Goal: Information Seeking & Learning: Learn about a topic

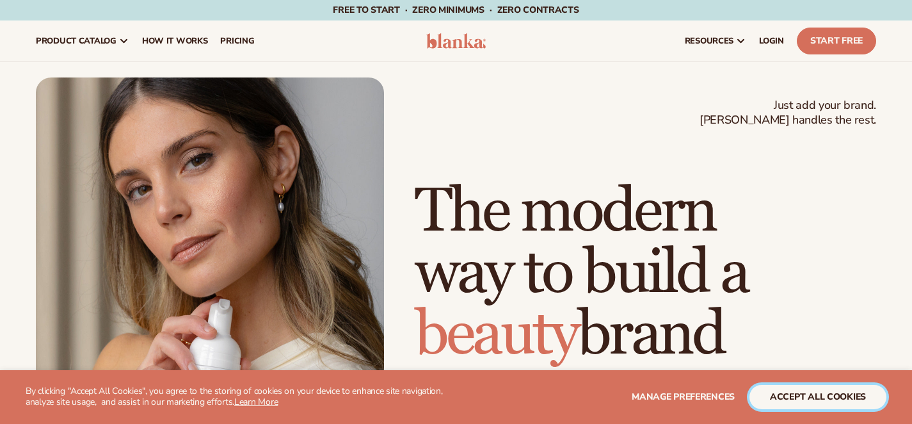
click at [799, 397] on button "accept all cookies" at bounding box center [817, 397] width 137 height 24
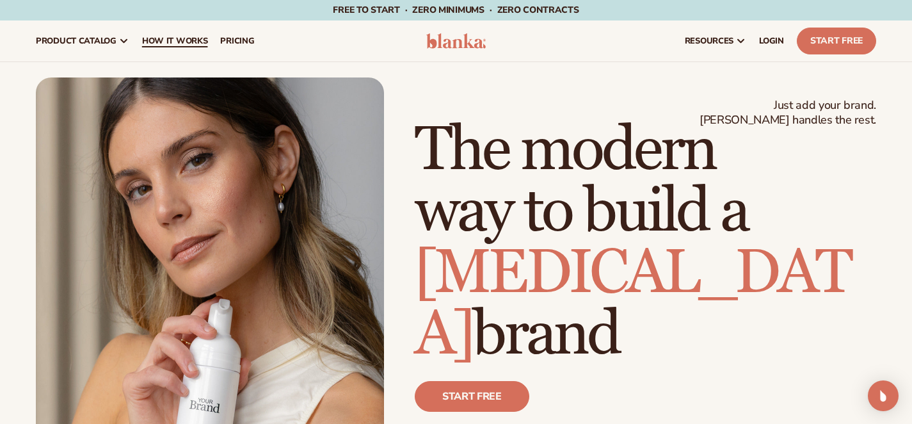
click at [193, 43] on span "How It Works" at bounding box center [175, 41] width 66 height 10
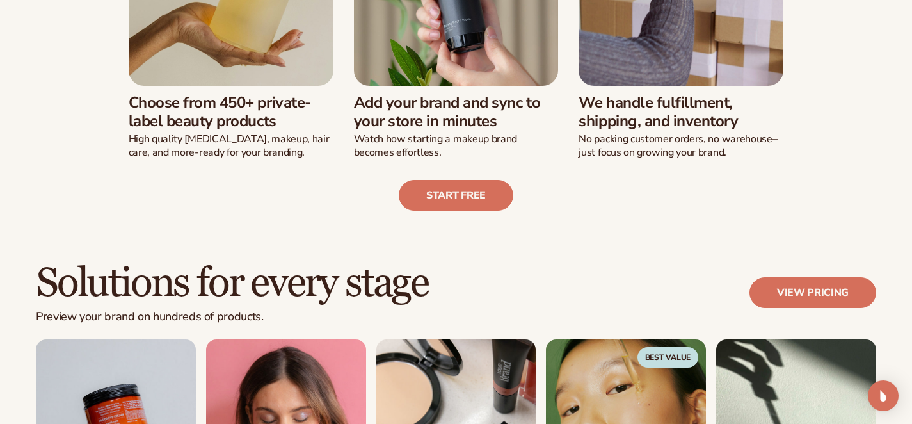
scroll to position [534, 0]
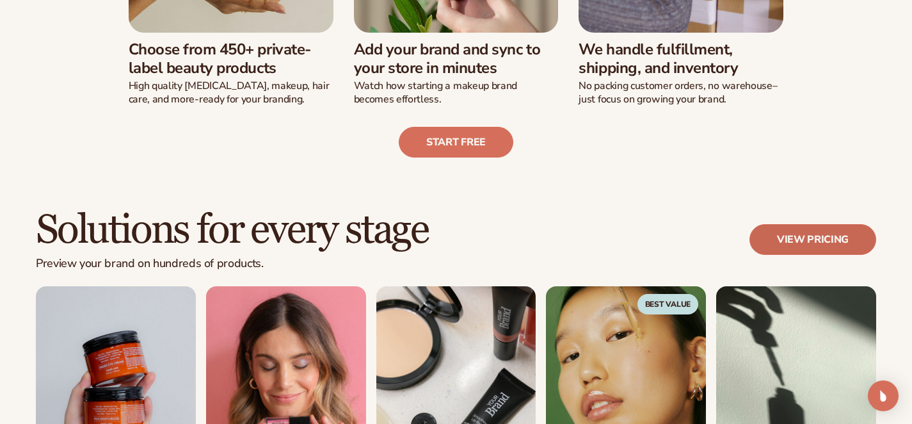
click at [783, 237] on link "View pricing" at bounding box center [812, 239] width 127 height 31
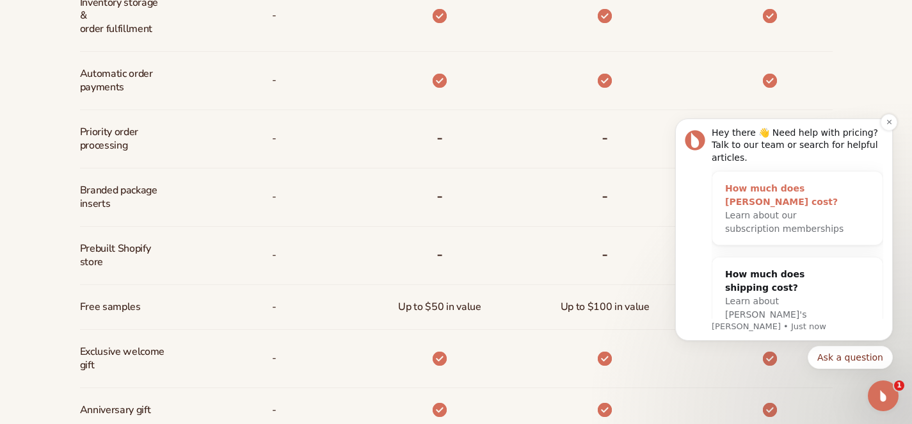
scroll to position [948, 0]
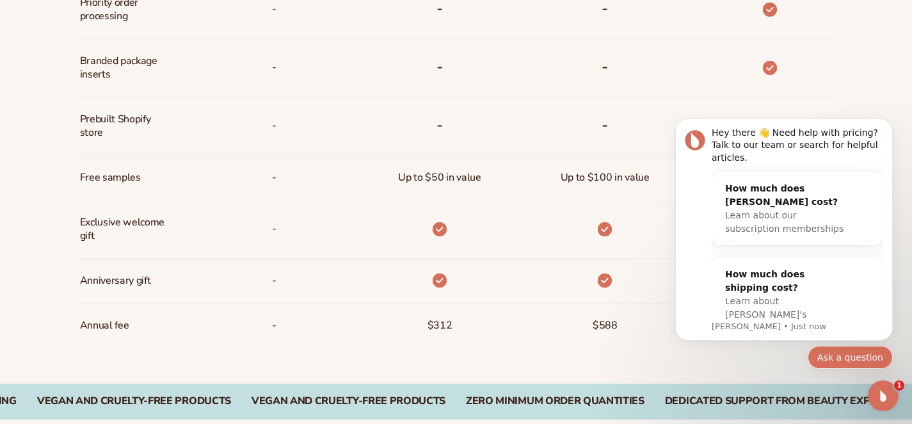
click at [845, 359] on button "Ask a question" at bounding box center [850, 357] width 85 height 23
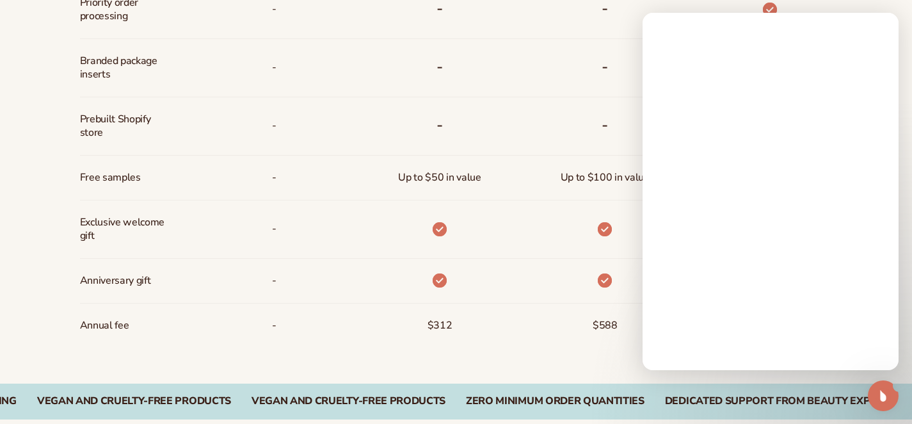
scroll to position [0, 0]
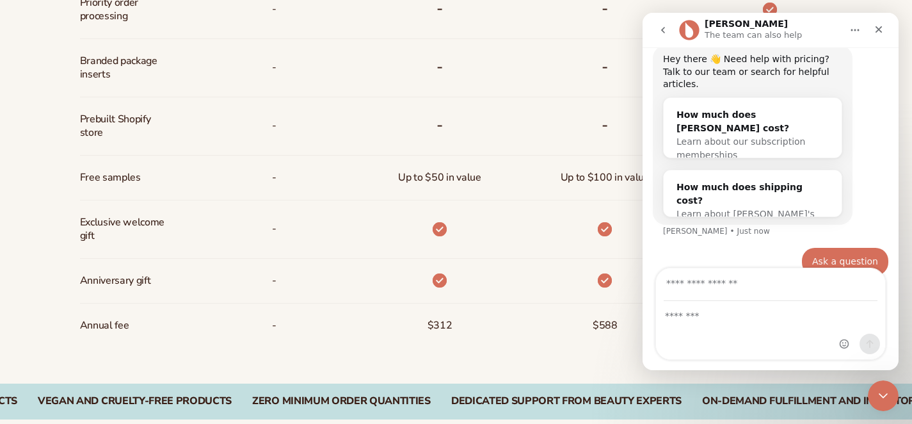
click at [839, 298] on div "Intercom messenger" at bounding box center [859, 313] width 51 height 91
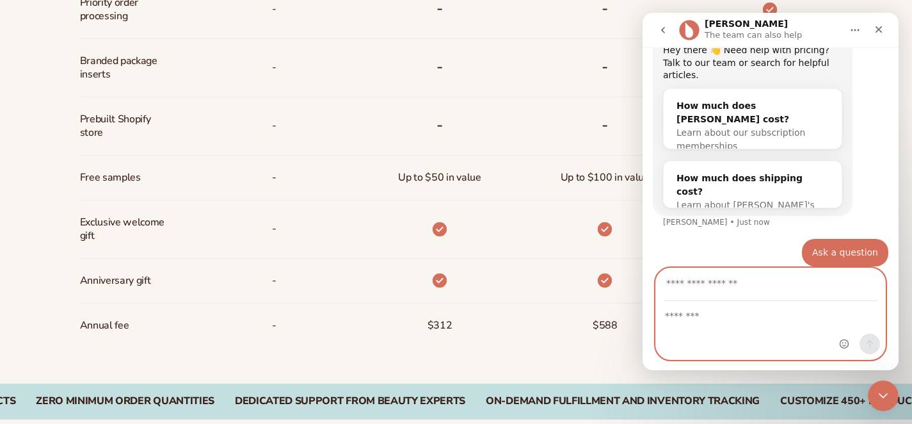
click at [756, 293] on input "Your email" at bounding box center [771, 284] width 214 height 33
click at [687, 317] on textarea "Message…" at bounding box center [770, 312] width 229 height 22
type textarea "*"
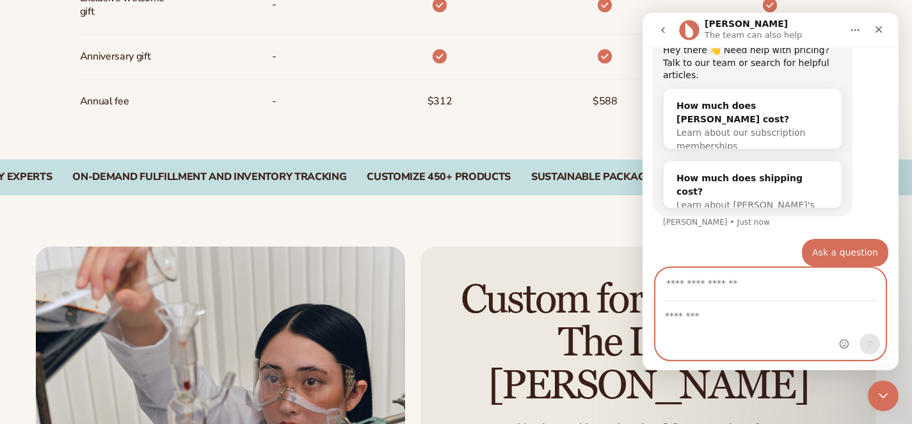
scroll to position [1443, 0]
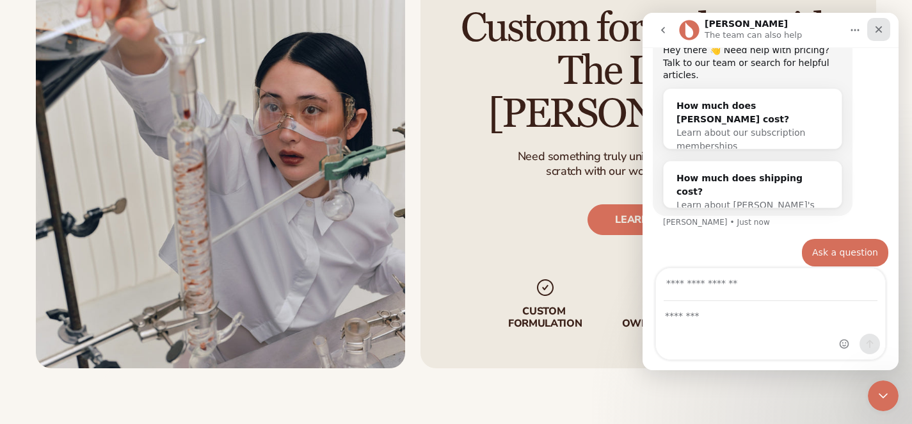
click at [875, 31] on icon "Close" at bounding box center [879, 29] width 10 height 10
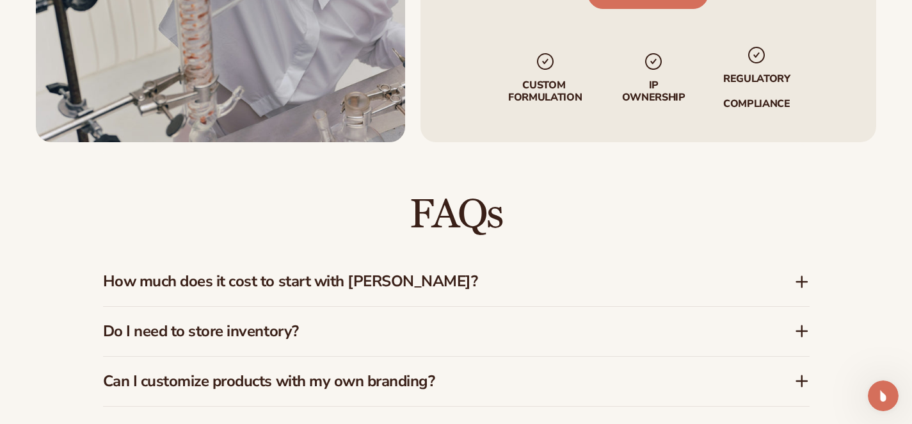
scroll to position [1871, 0]
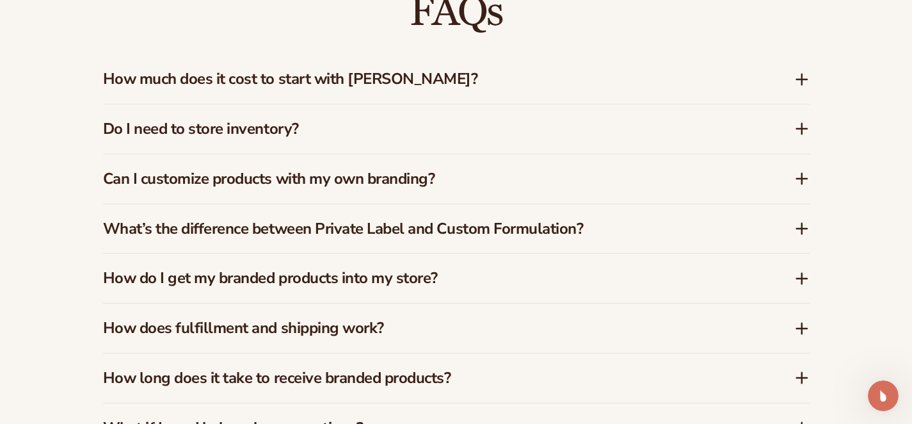
click at [398, 154] on div "Can I customize products with my own branding?" at bounding box center [456, 178] width 706 height 49
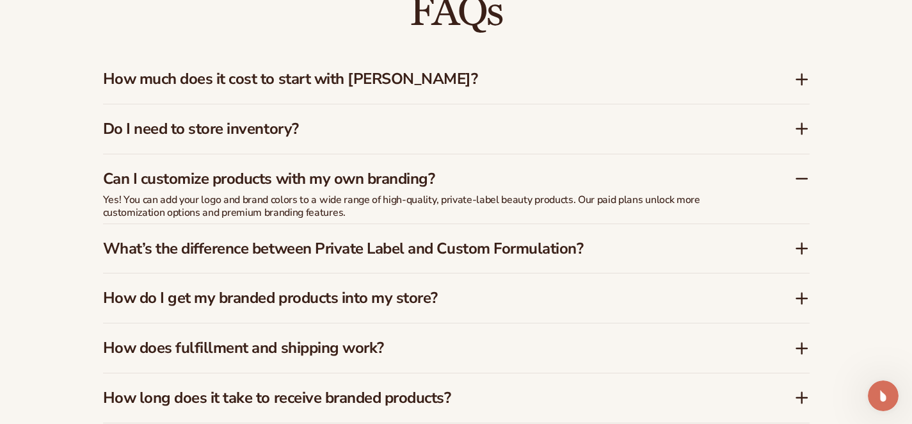
click at [417, 106] on div "Do I need to store inventory?" at bounding box center [456, 128] width 706 height 49
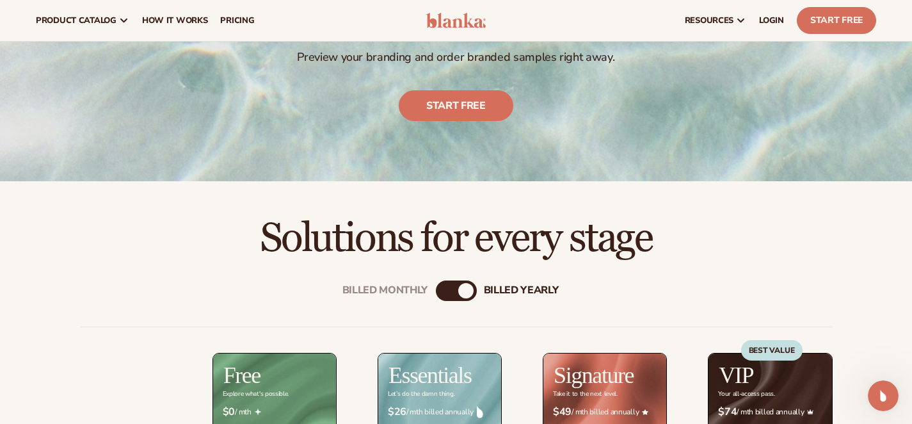
scroll to position [209, 0]
click at [253, 15] on span "pricing" at bounding box center [237, 20] width 34 height 10
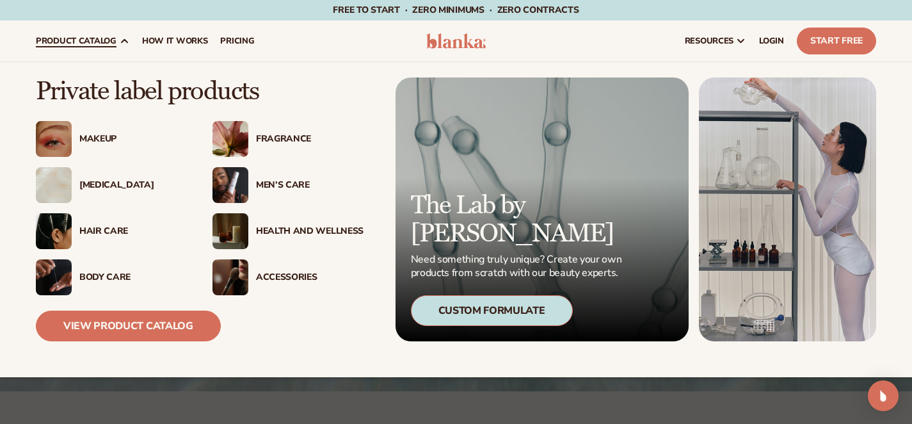
click at [104, 180] on div "[MEDICAL_DATA]" at bounding box center [133, 185] width 108 height 11
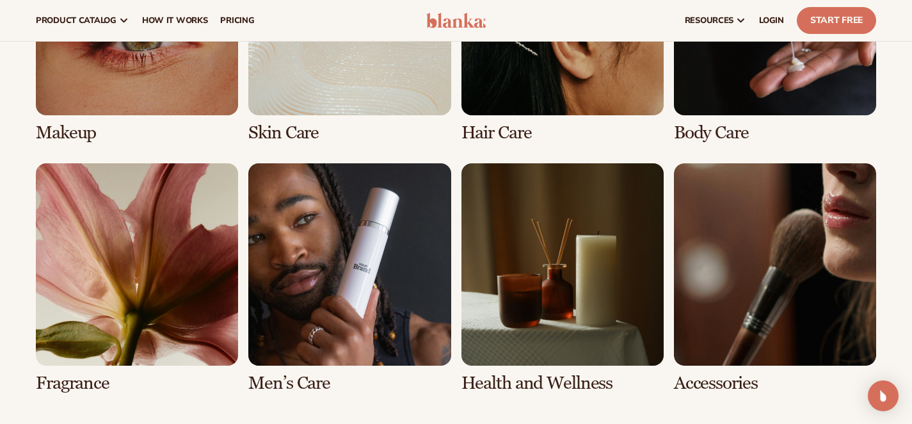
scroll to position [1012, 0]
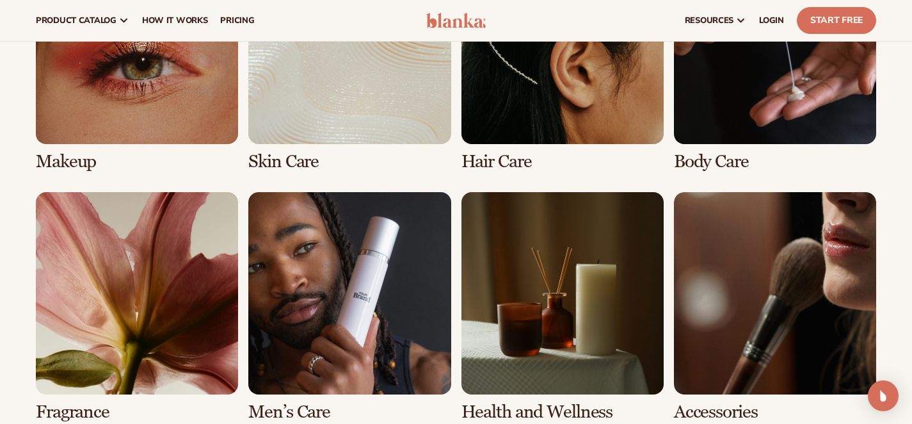
click at [302, 141] on link "2 / 8" at bounding box center [349, 57] width 202 height 230
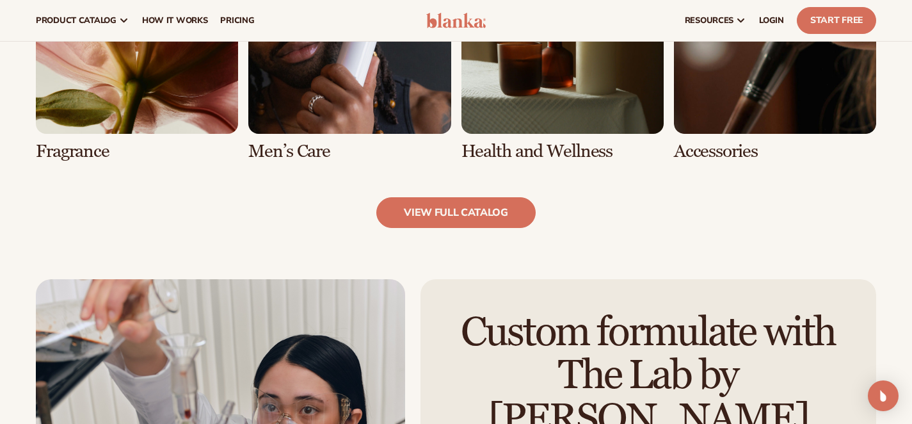
scroll to position [1267, 0]
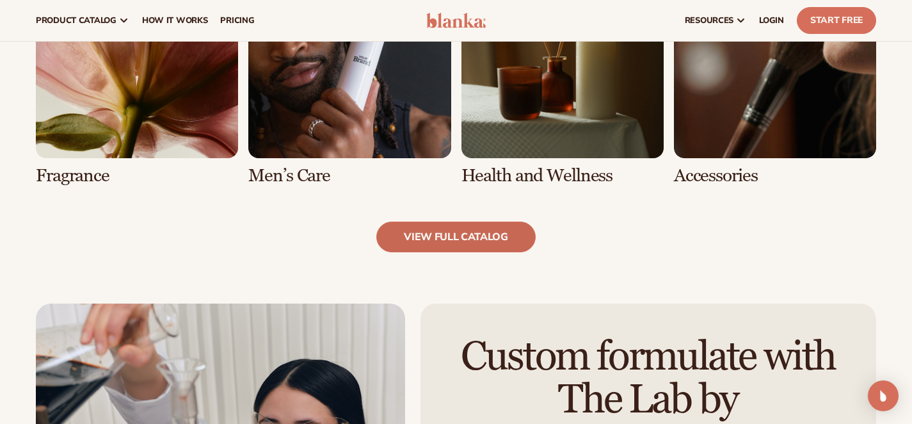
click at [406, 238] on link "view full catalog" at bounding box center [455, 236] width 159 height 31
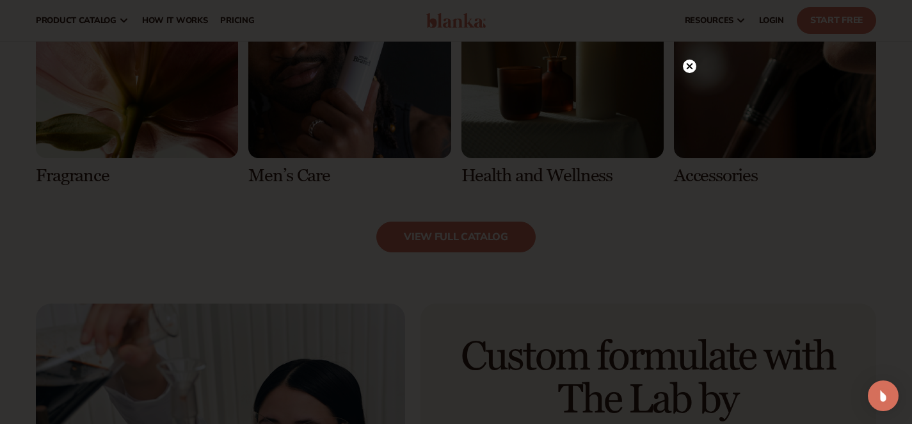
click at [694, 71] on icon at bounding box center [689, 66] width 13 height 13
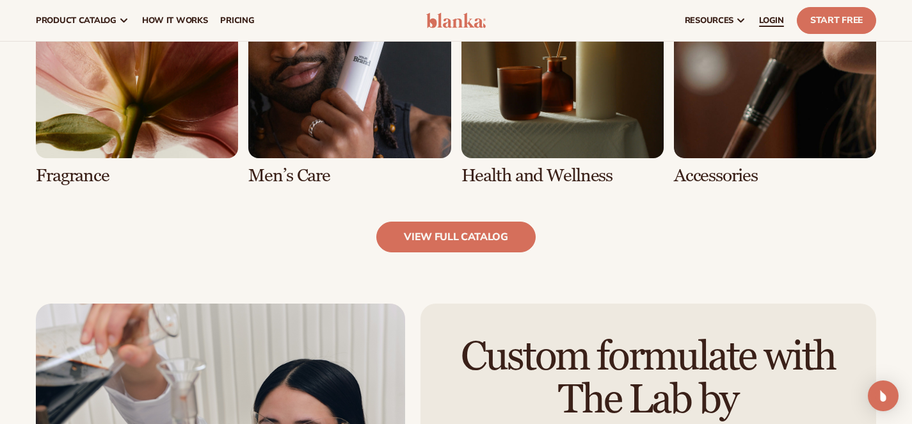
click at [759, 15] on span "LOGIN" at bounding box center [771, 20] width 25 height 10
click at [759, 17] on span "LOGIN" at bounding box center [771, 20] width 25 height 10
